Goal: Task Accomplishment & Management: Complete application form

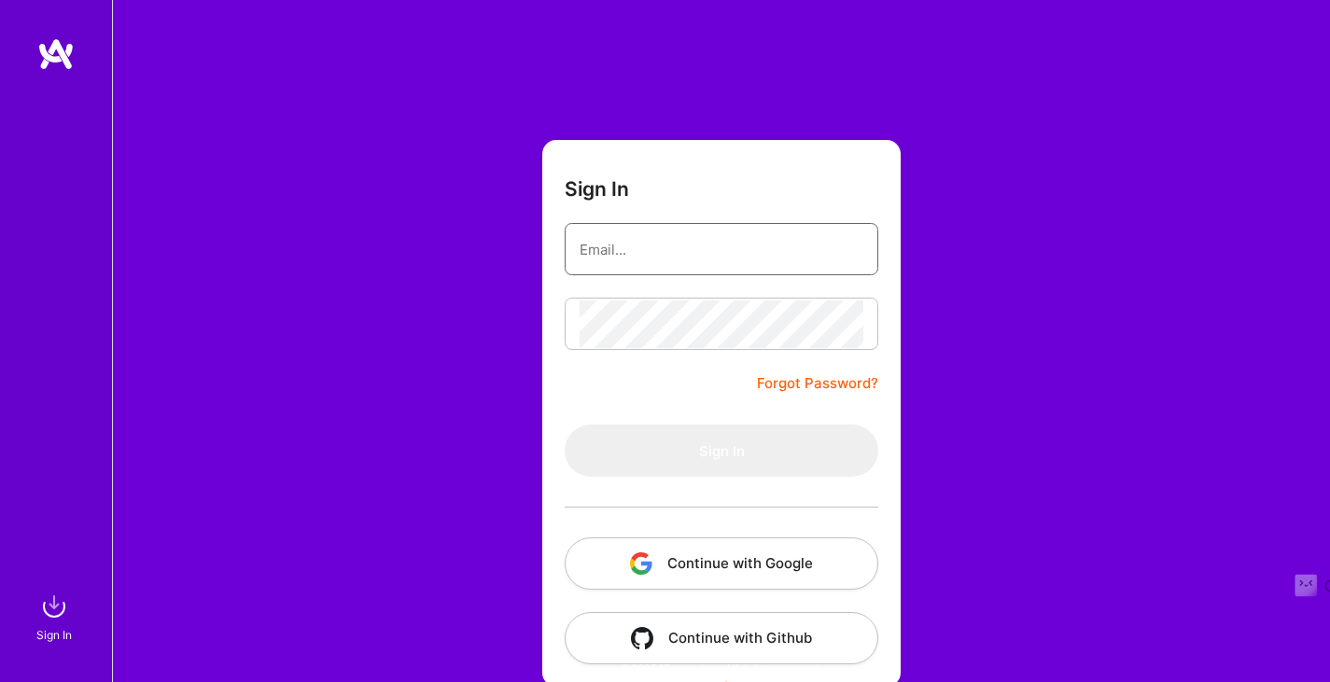
click at [668, 264] on input "email" at bounding box center [722, 250] width 284 height 48
type input "[EMAIL_ADDRESS][DOMAIN_NAME]"
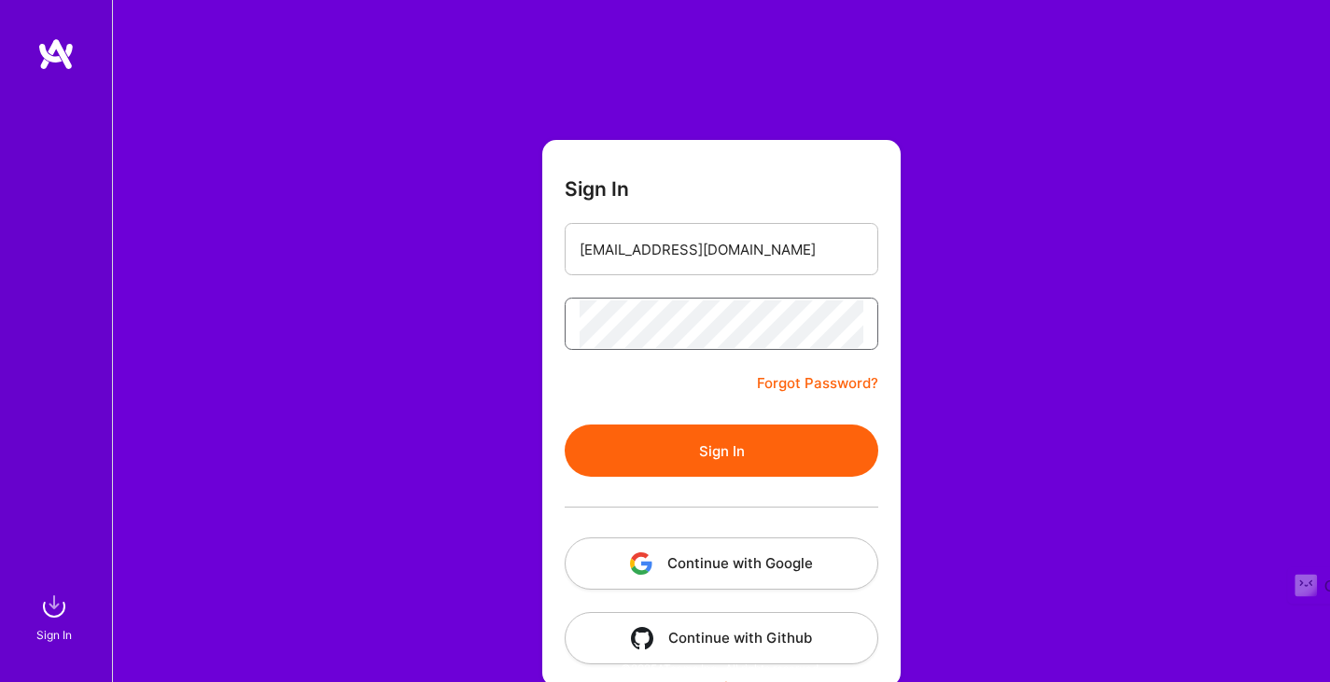
click at [565, 425] on button "Sign In" at bounding box center [722, 451] width 314 height 52
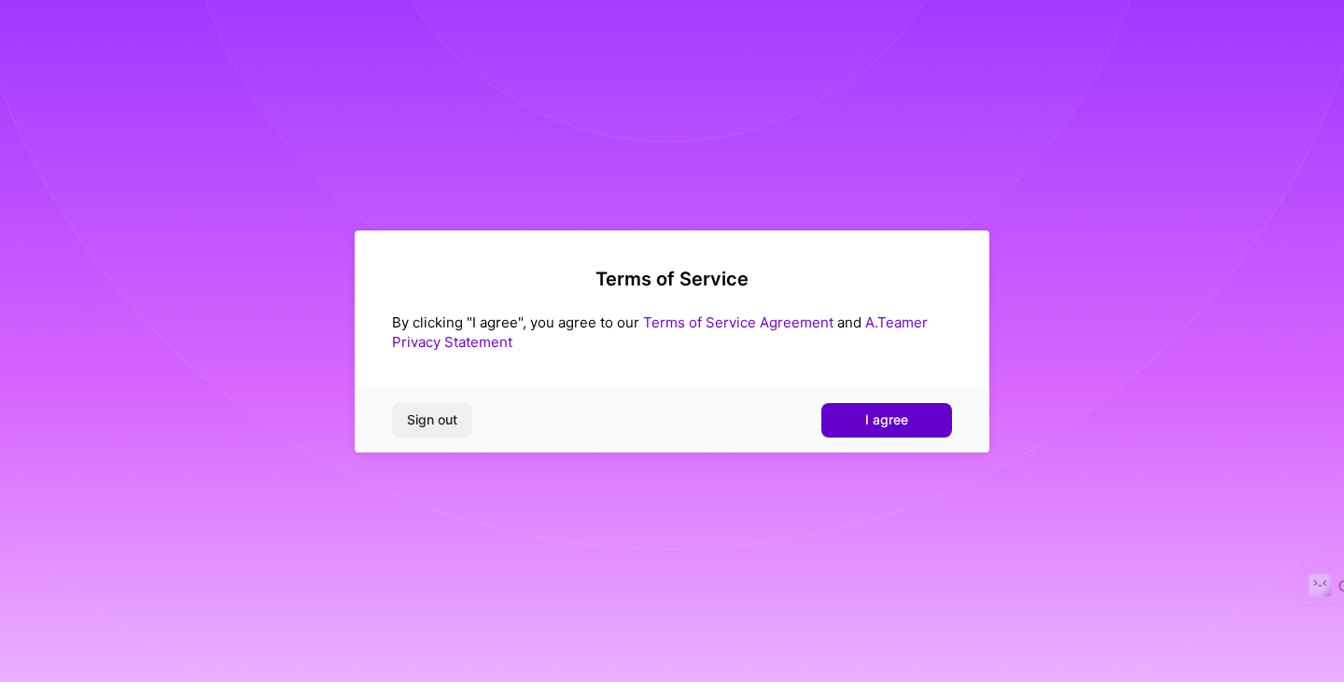
click at [879, 422] on span "I agree" at bounding box center [886, 420] width 43 height 19
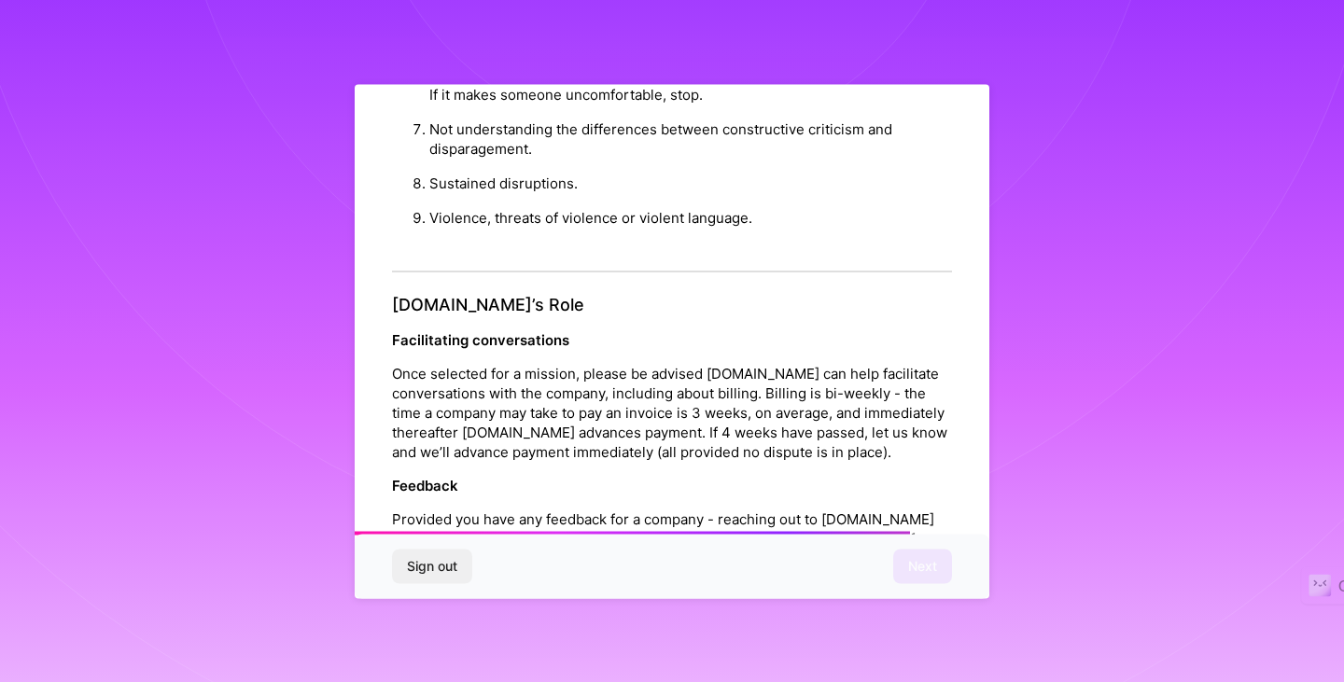
scroll to position [2131, 0]
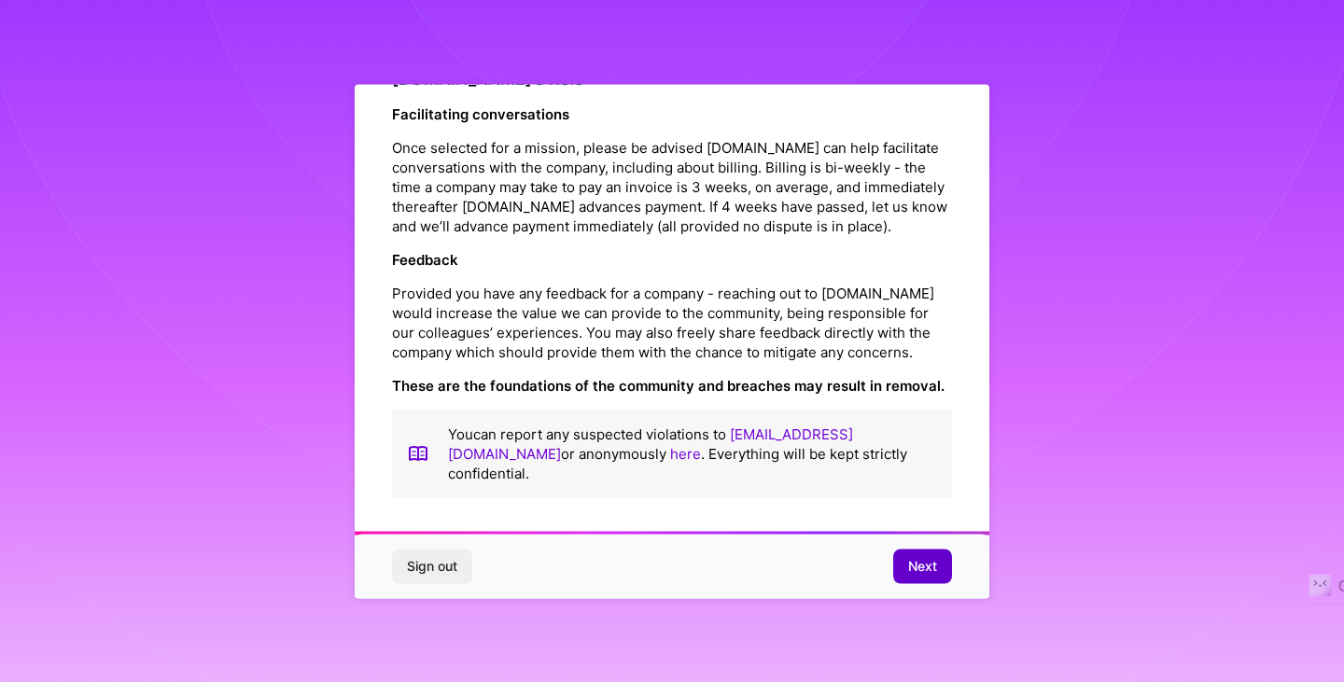
click at [911, 571] on span "Next" at bounding box center [922, 566] width 29 height 19
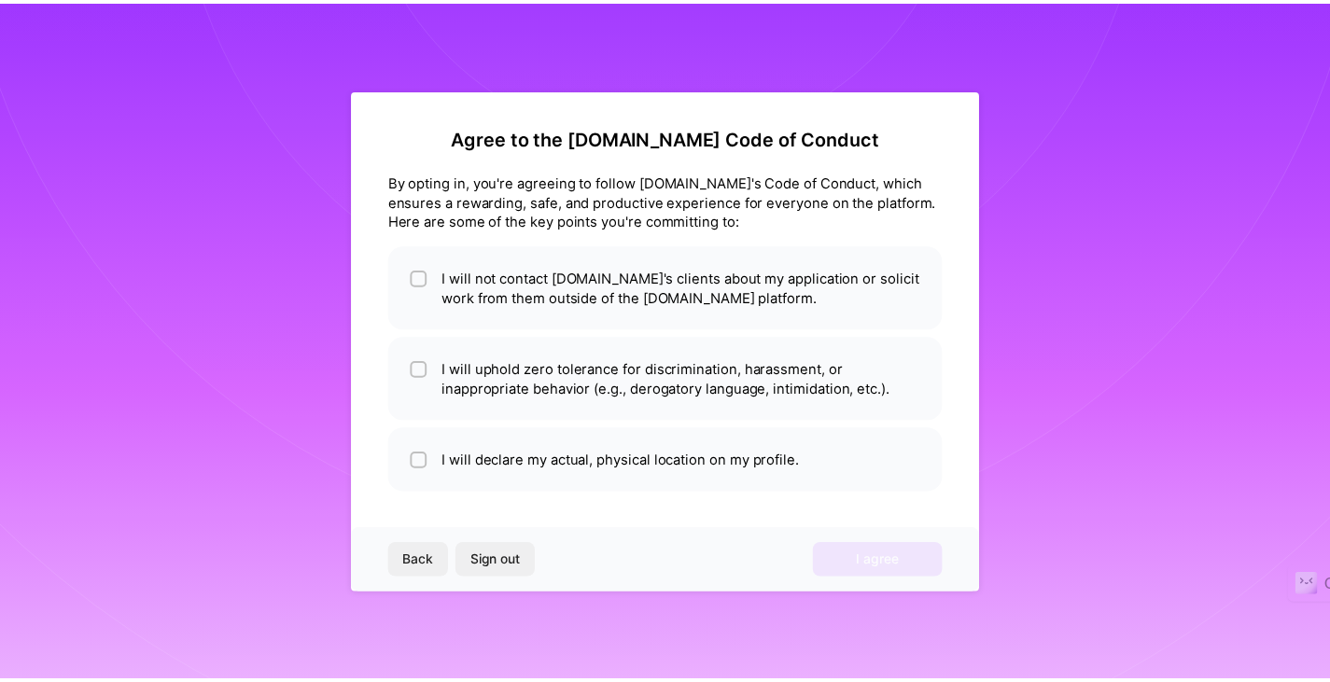
scroll to position [0, 0]
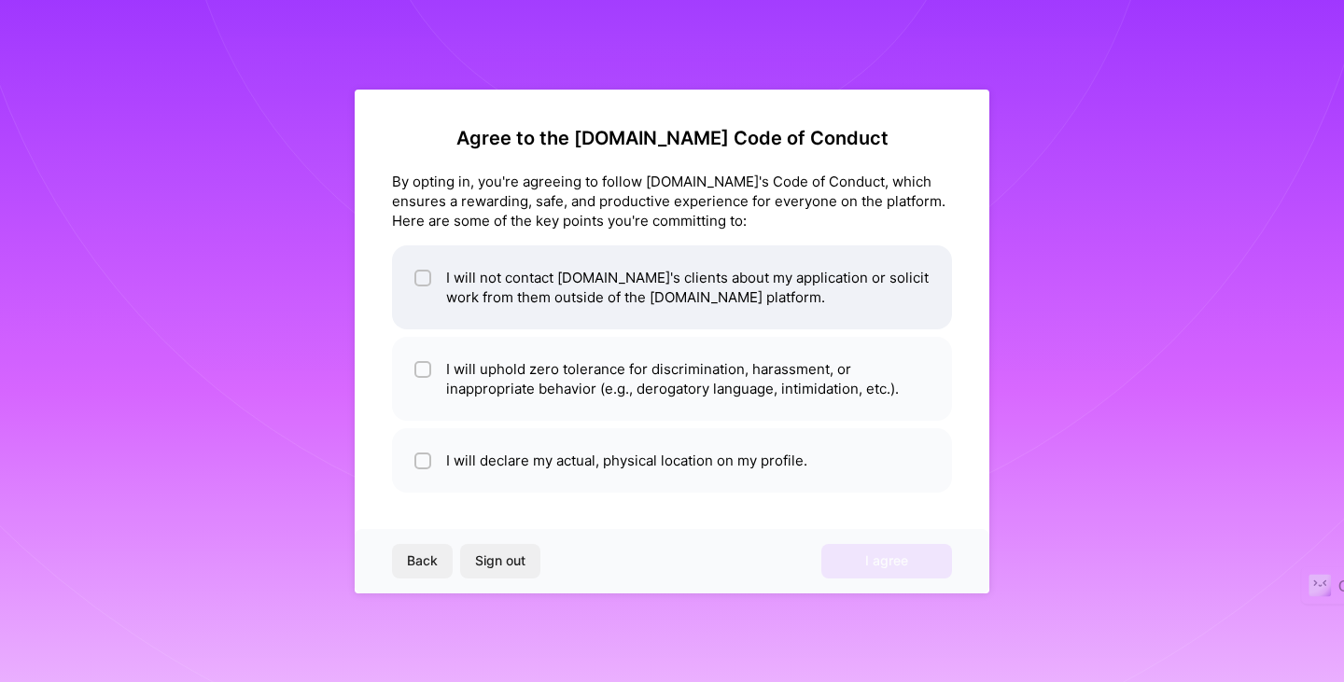
click at [618, 276] on li "I will not contact [DOMAIN_NAME]'s clients about my application or solicit work…" at bounding box center [672, 287] width 560 height 84
checkbox input "true"
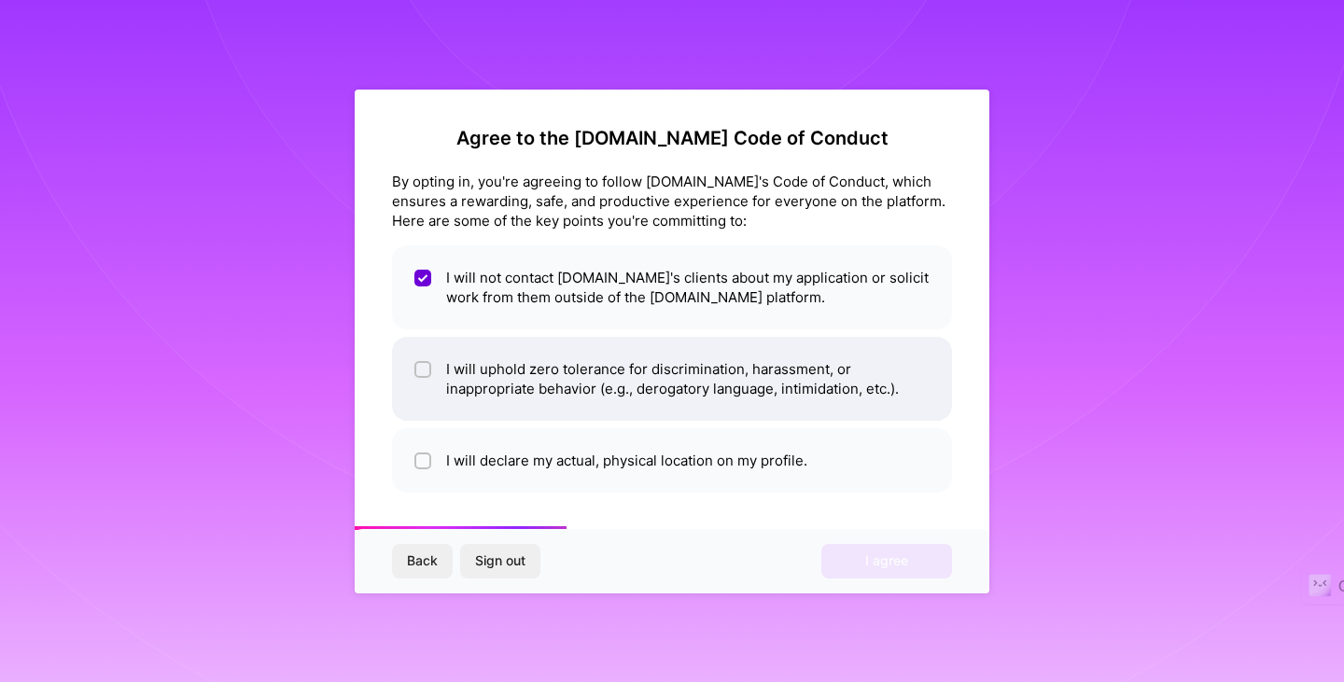
click at [725, 407] on li "I will uphold zero tolerance for discrimination, harassment, or inappropriate b…" at bounding box center [672, 379] width 560 height 84
checkbox input "true"
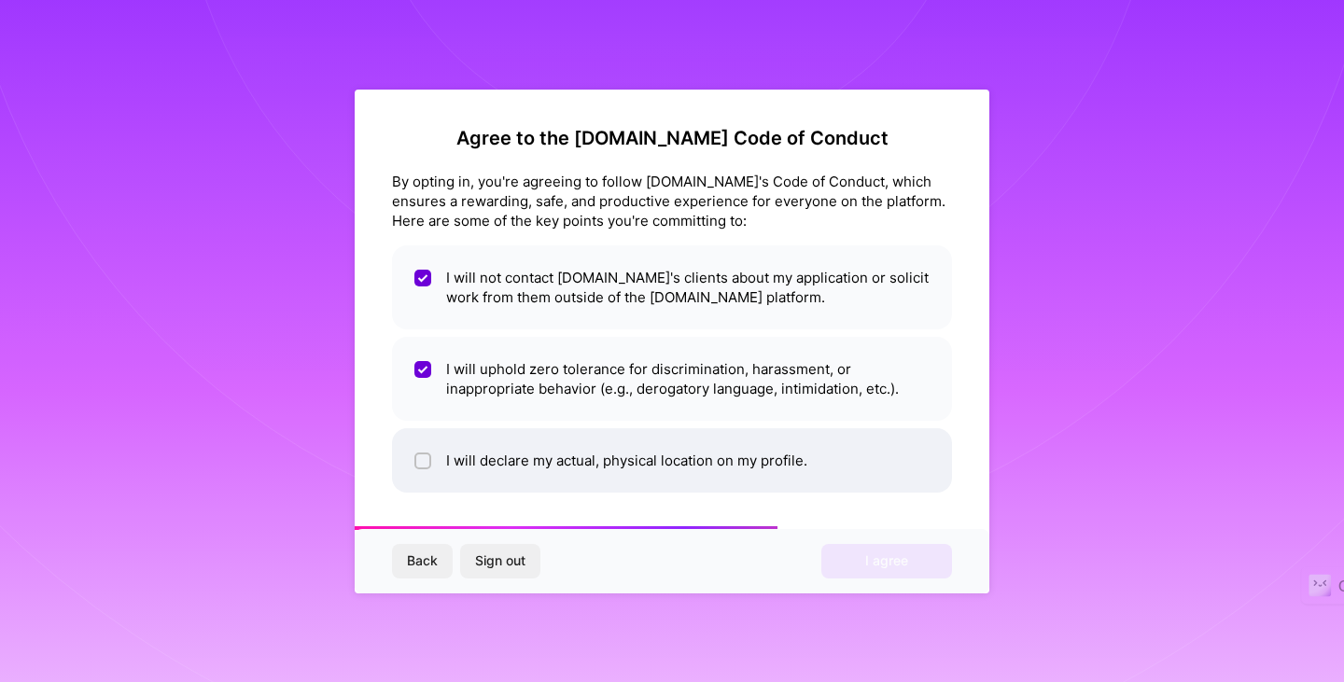
click at [712, 458] on li "I will declare my actual, physical location on my profile." at bounding box center [672, 460] width 560 height 64
checkbox input "true"
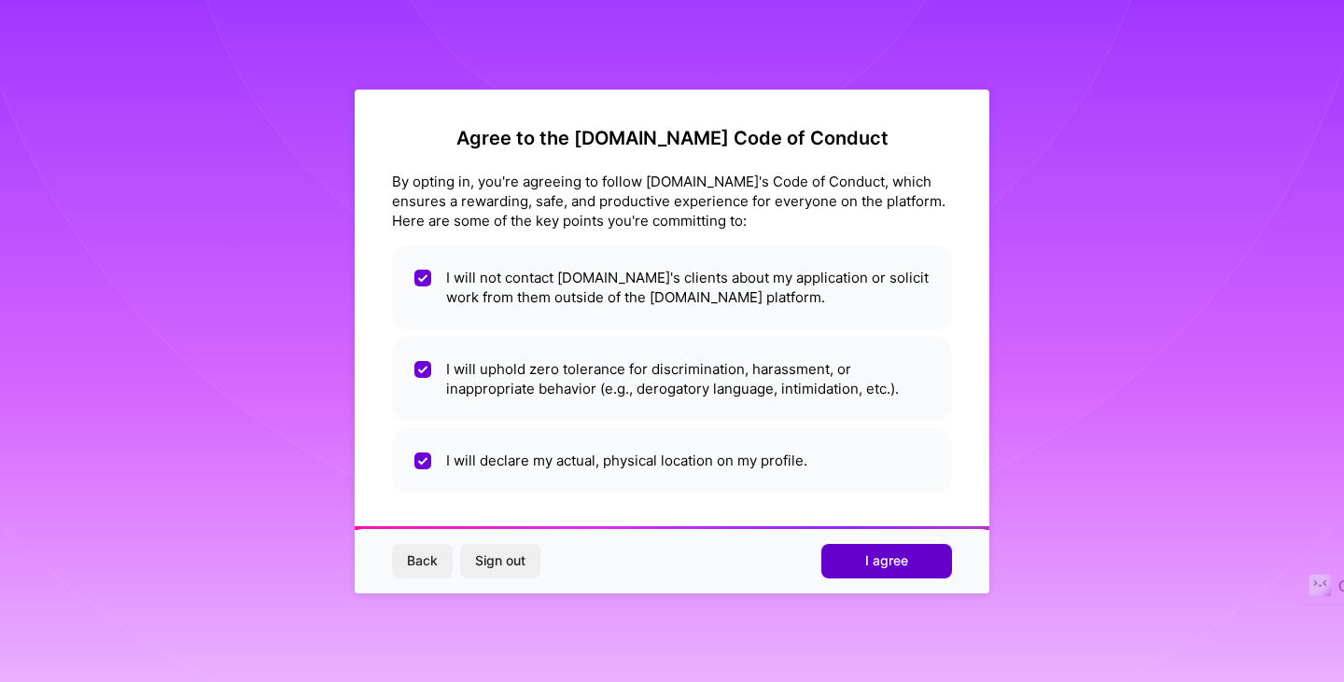
click at [875, 552] on span "I agree" at bounding box center [886, 561] width 43 height 19
